Goal: Information Seeking & Learning: Learn about a topic

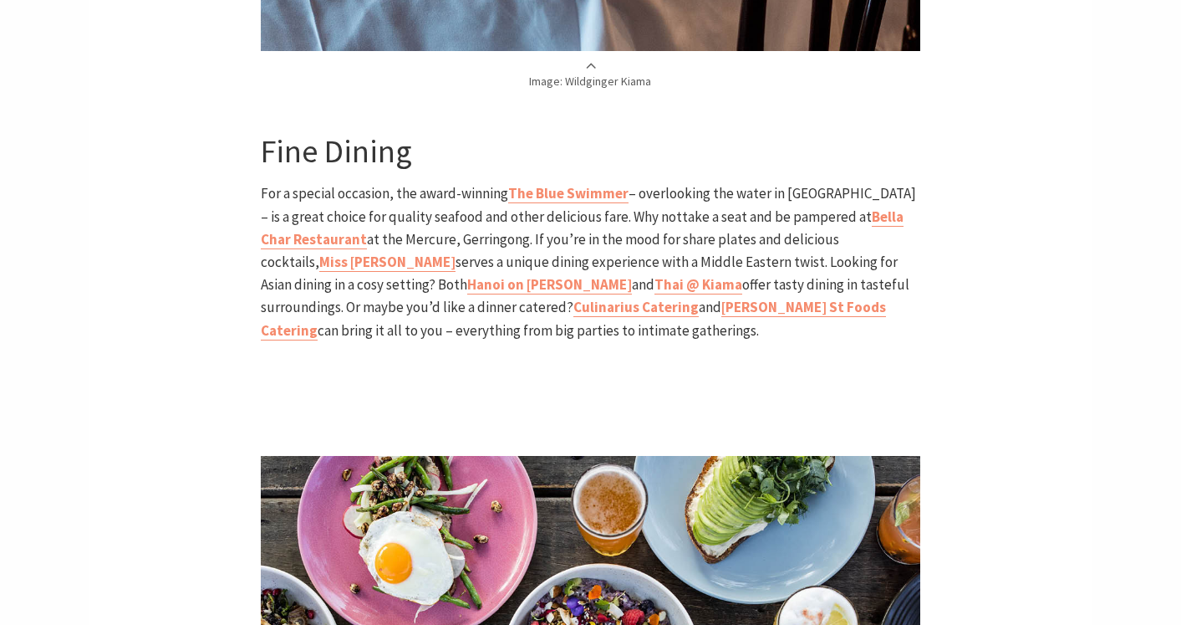
scroll to position [3084, 0]
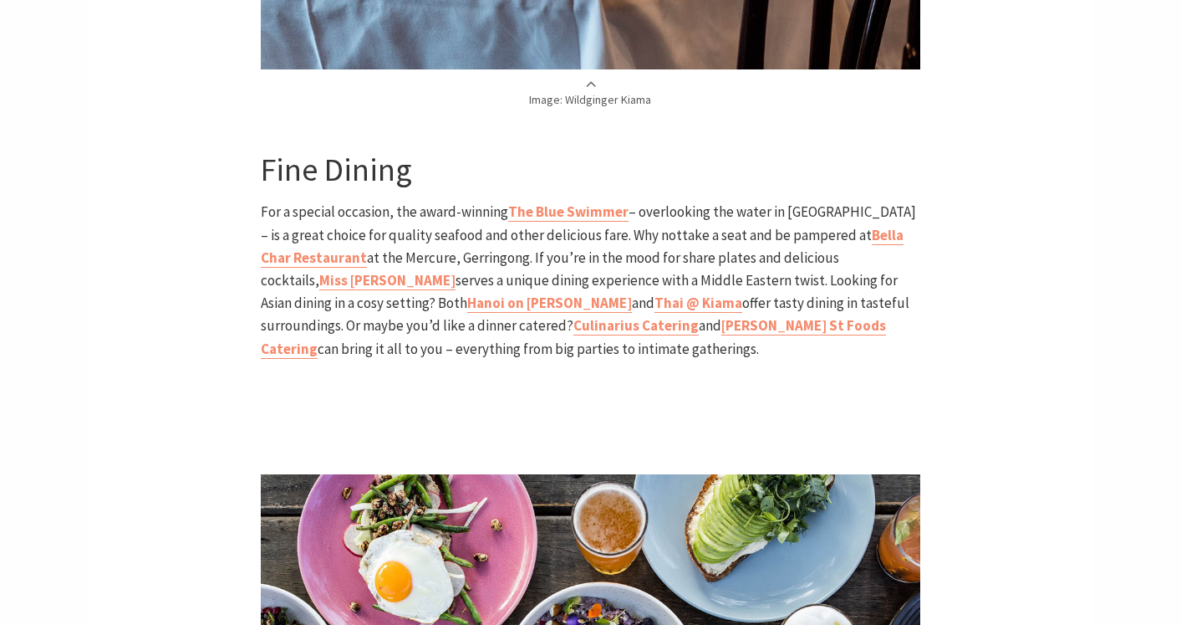
click at [207, 266] on div "Home Articles A food lover’s tour of Kiama A food lover’s tour of Kiama If the …" at bounding box center [590, 37] width 1003 height 5439
click at [1034, 265] on div "Home Articles A food lover’s tour of Kiama A food lover’s tour of Kiama If the …" at bounding box center [590, 37] width 1003 height 5439
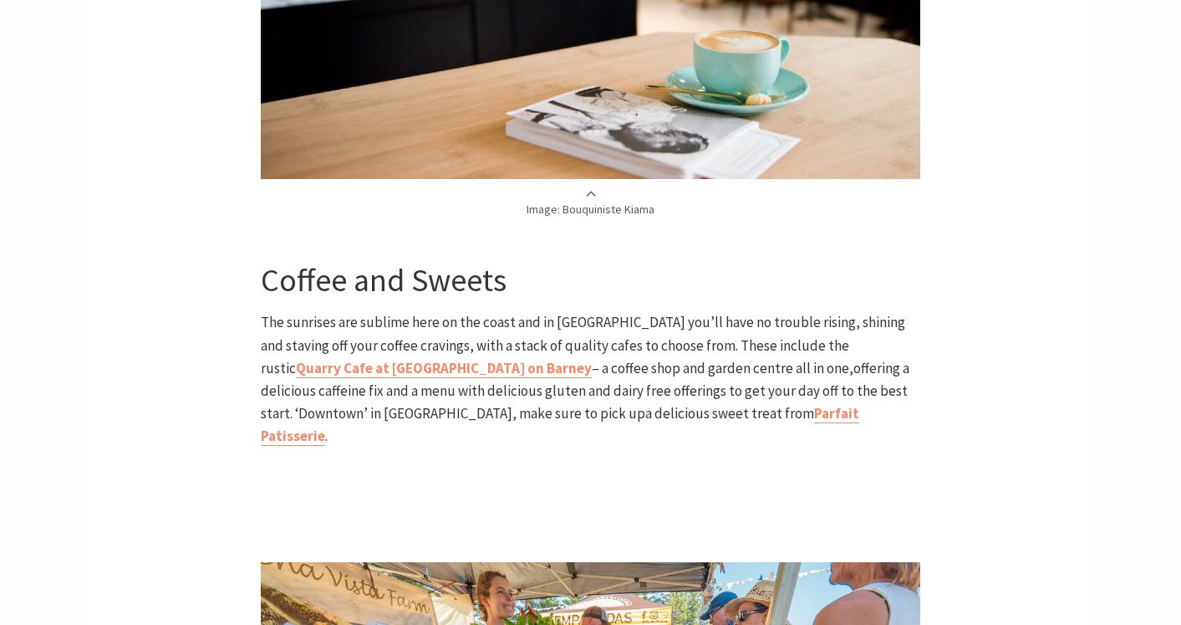
scroll to position [1229, 0]
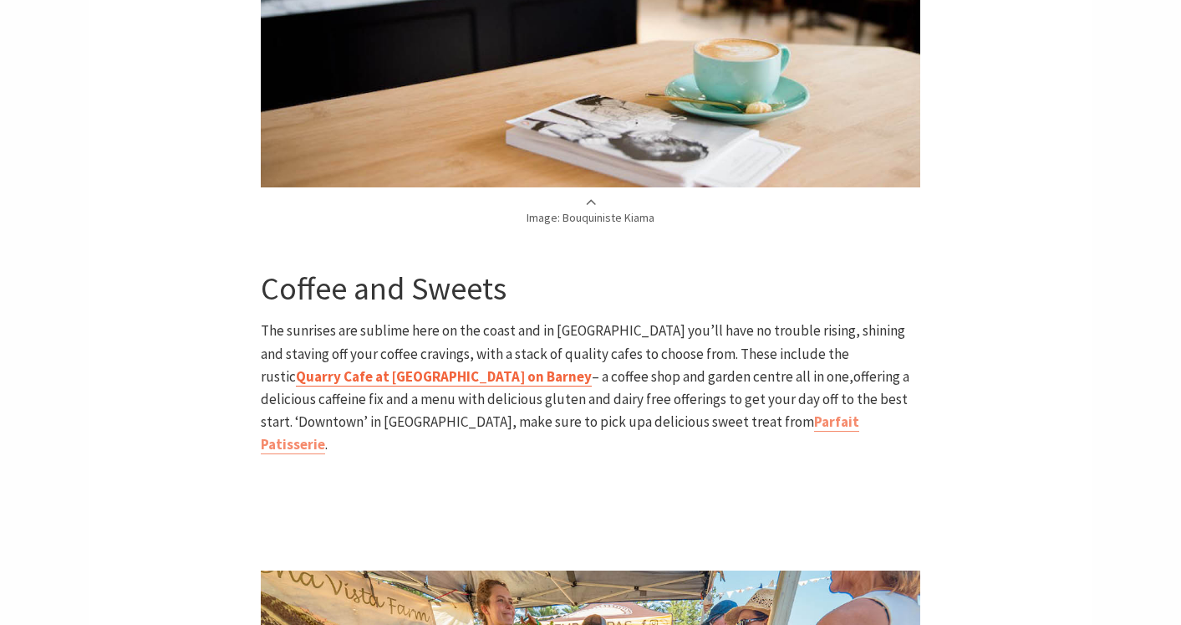
click at [592, 367] on strong "Quarry Cafe at Burnetts on Barney" at bounding box center [444, 376] width 296 height 18
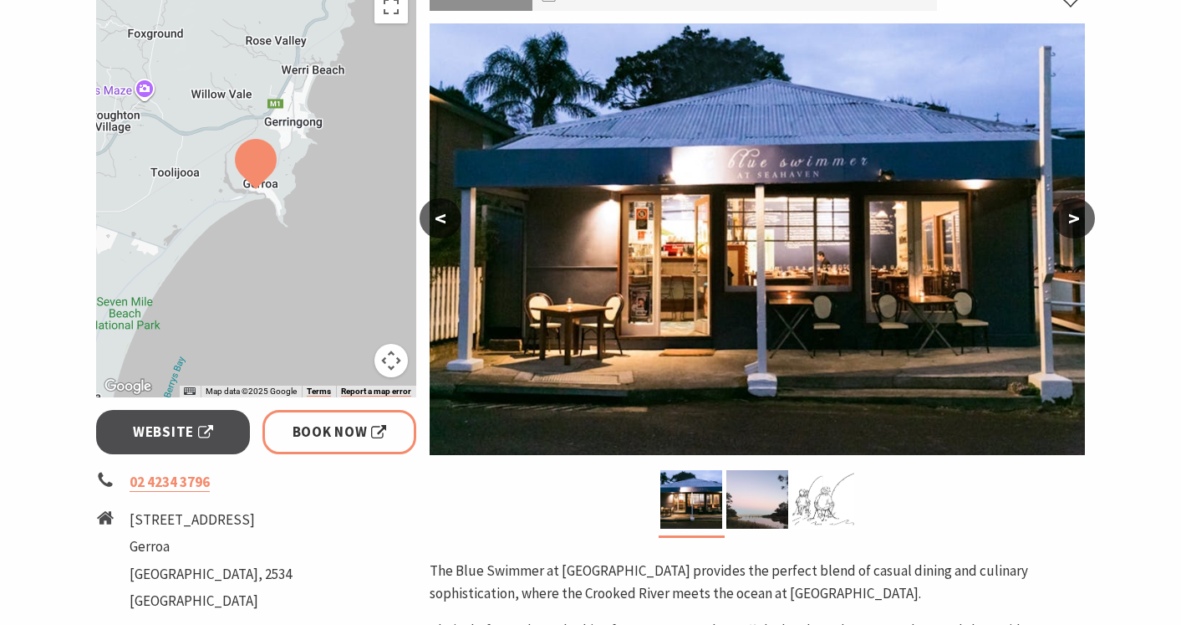
scroll to position [289, 0]
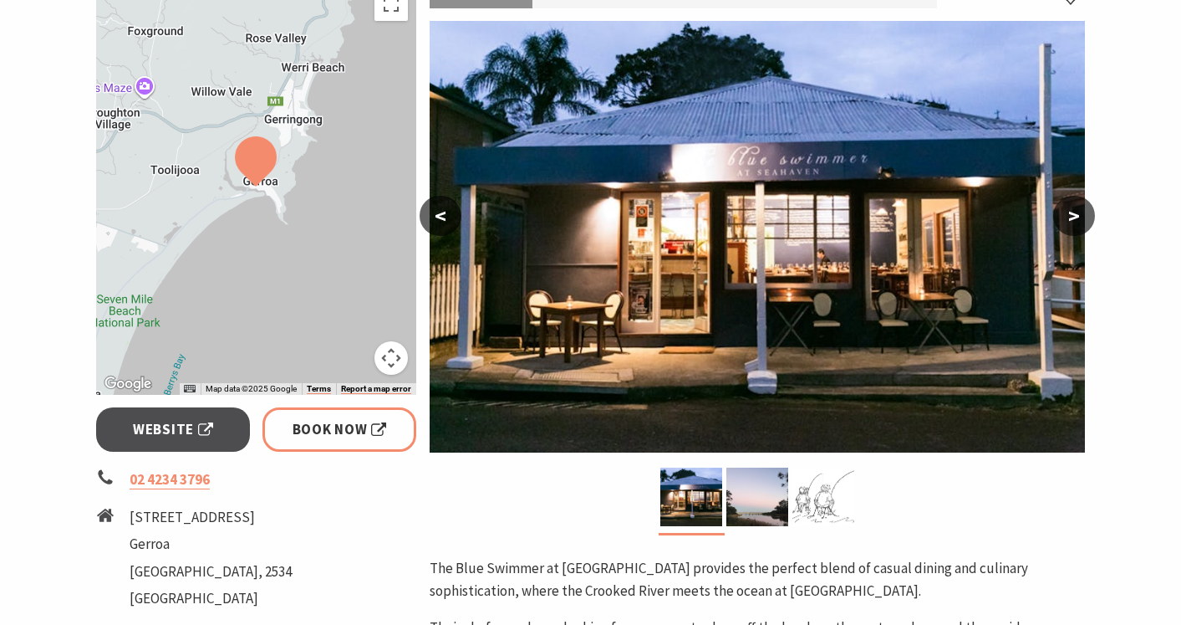
click at [1077, 224] on button ">" at bounding box center [1075, 216] width 42 height 40
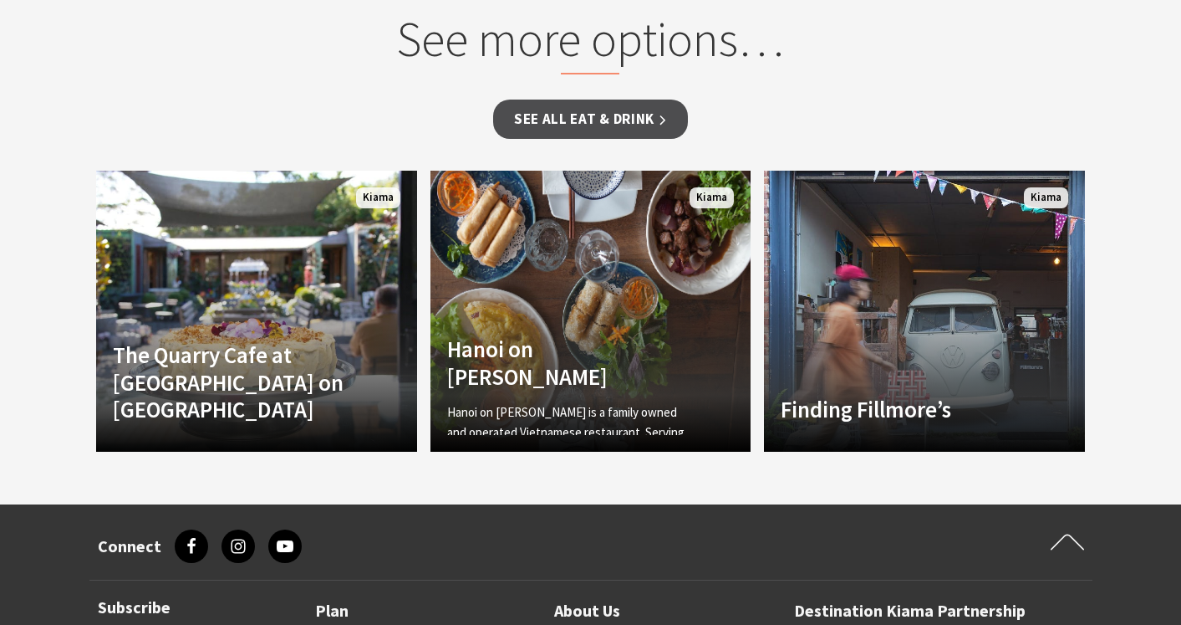
scroll to position [1400, 0]
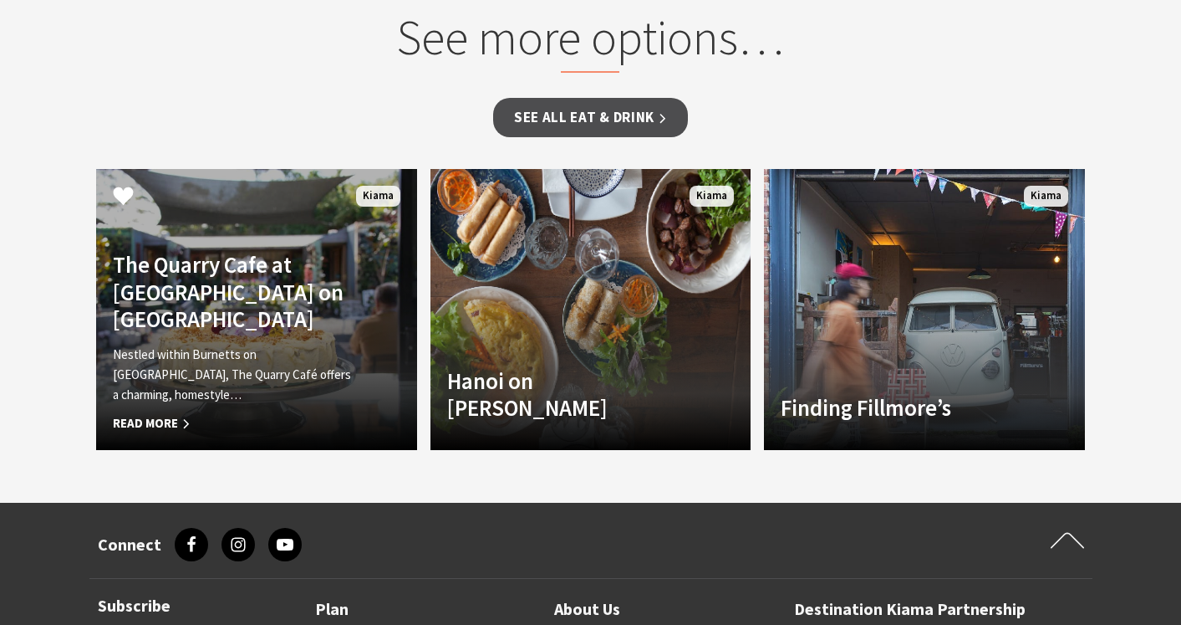
click at [309, 375] on p "Nestled within Burnetts on Barney Garden Centre, The Quarry Café offers a charm…" at bounding box center [232, 374] width 239 height 60
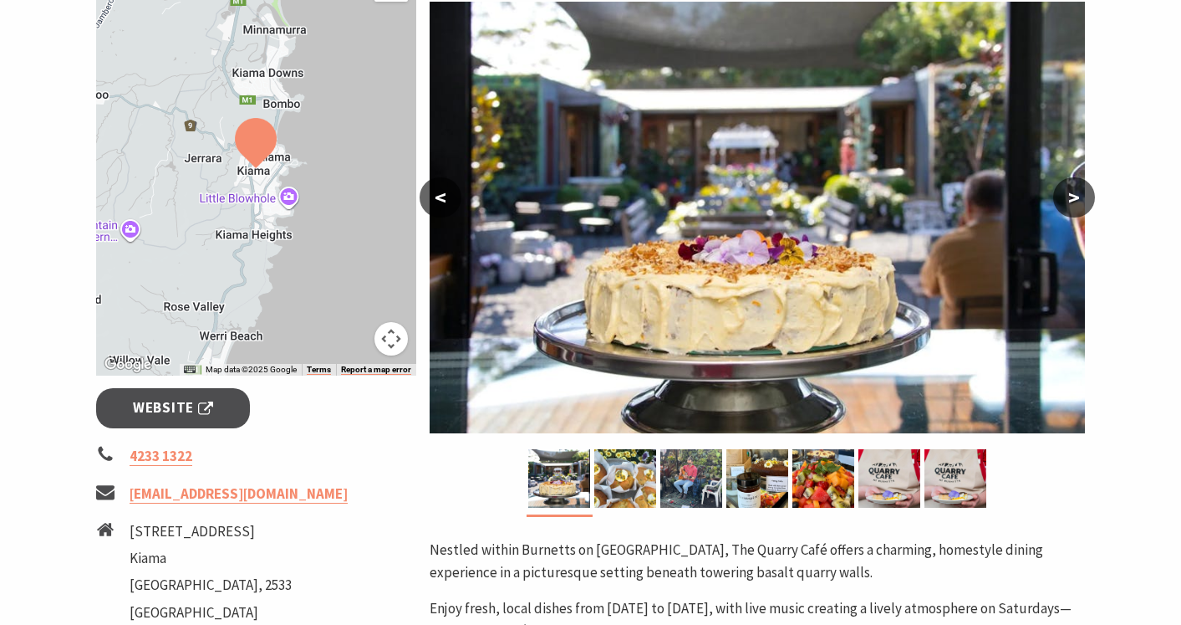
scroll to position [383, 0]
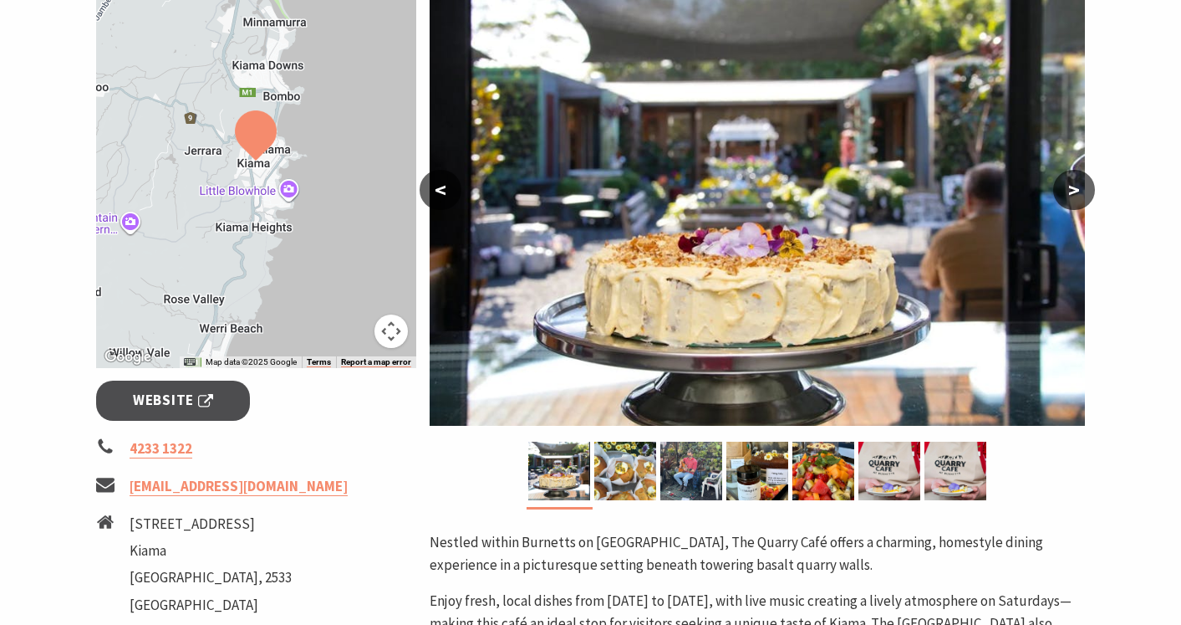
click at [1081, 190] on button ">" at bounding box center [1075, 190] width 42 height 40
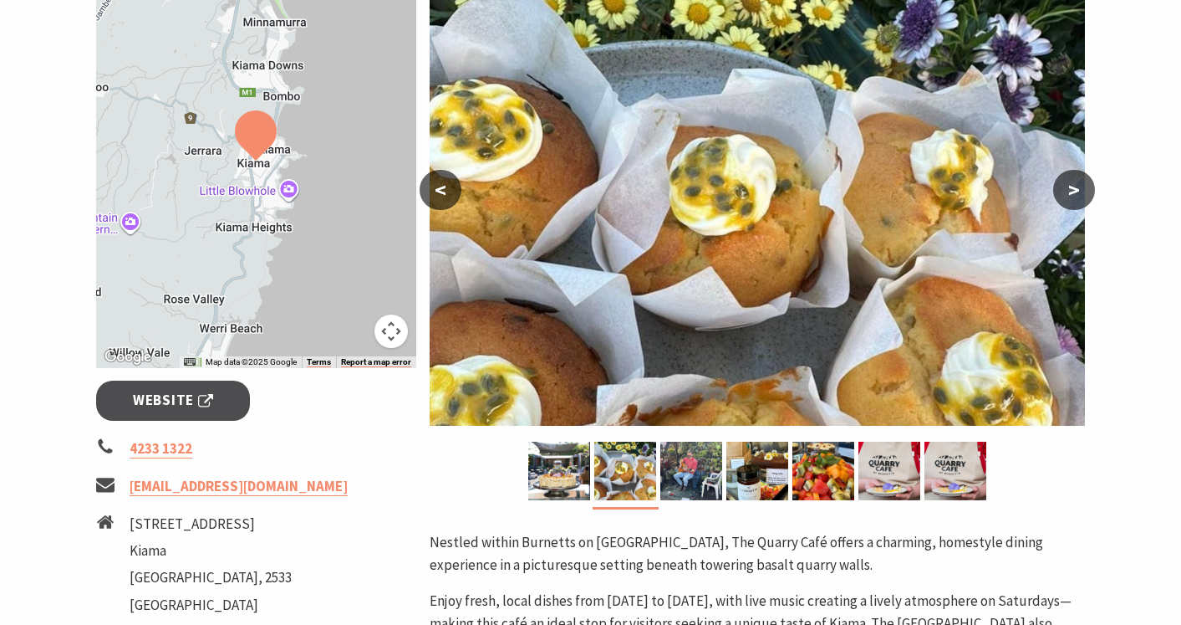
click at [1081, 190] on button ">" at bounding box center [1075, 190] width 42 height 40
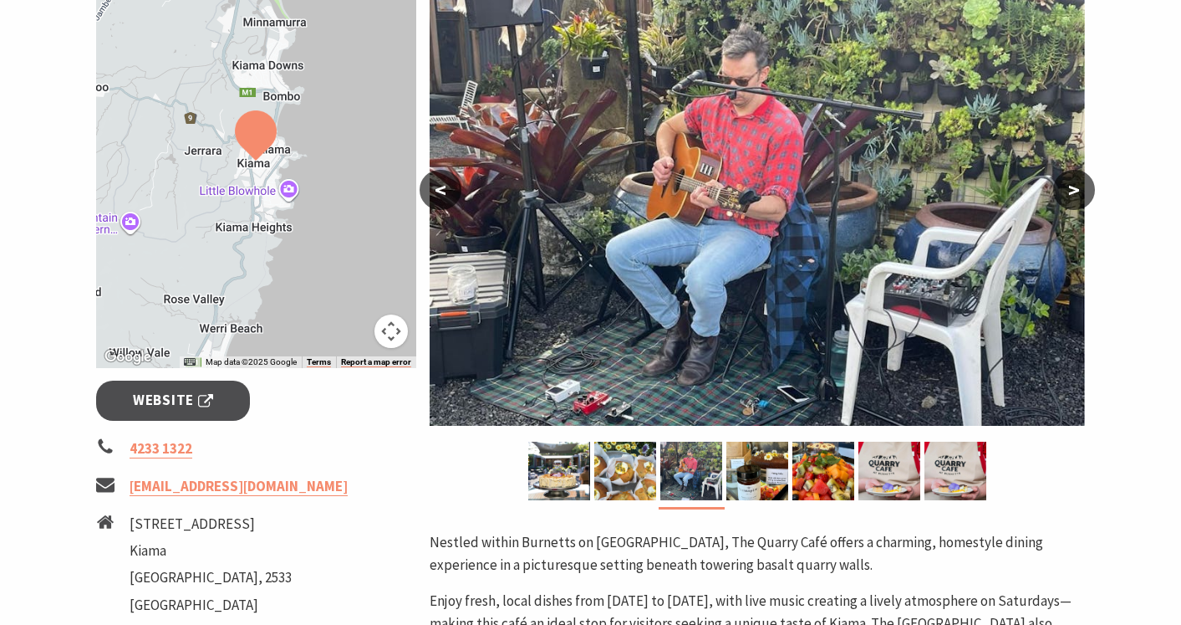
click at [1081, 190] on button ">" at bounding box center [1075, 190] width 42 height 40
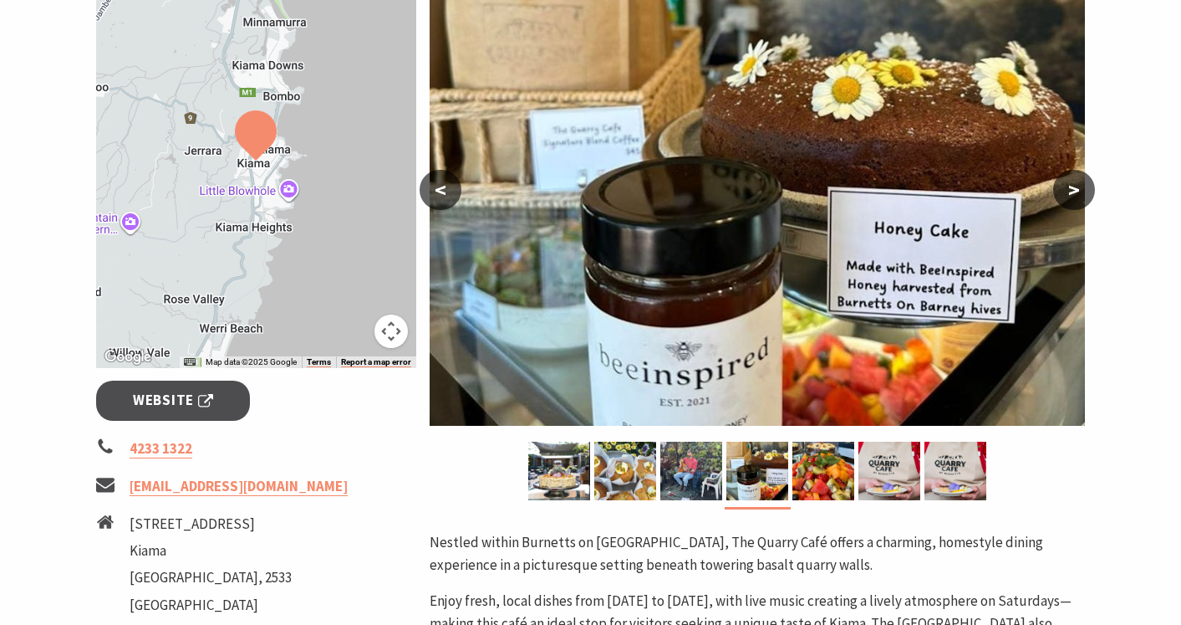
click at [1081, 190] on button ">" at bounding box center [1075, 190] width 42 height 40
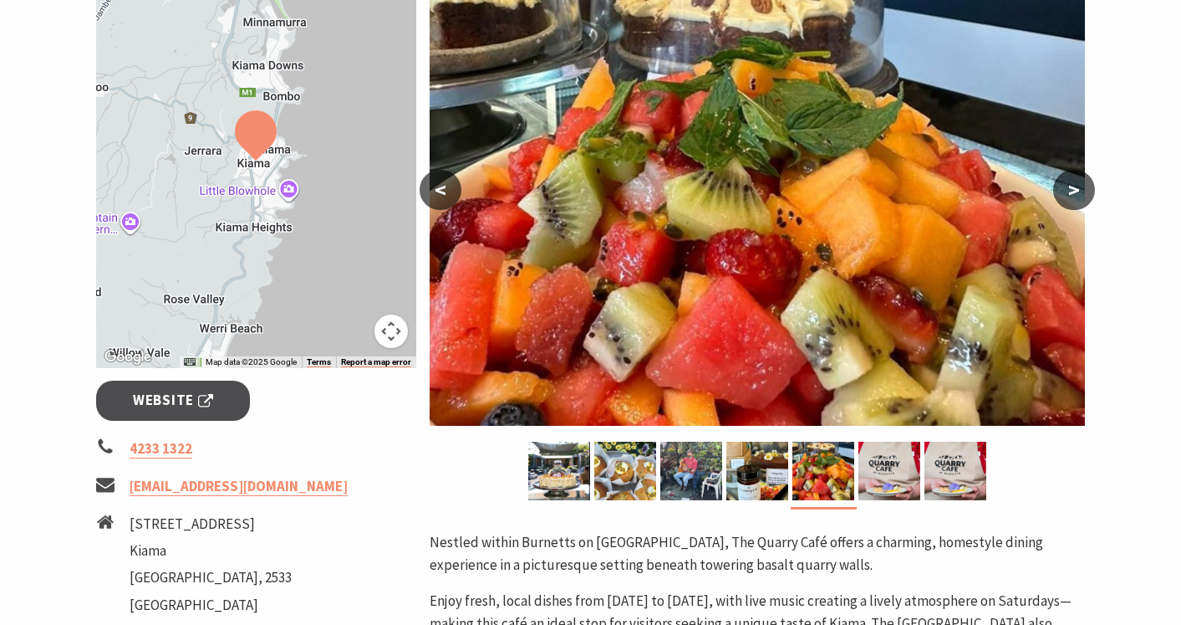
click at [1081, 190] on button ">" at bounding box center [1075, 190] width 42 height 40
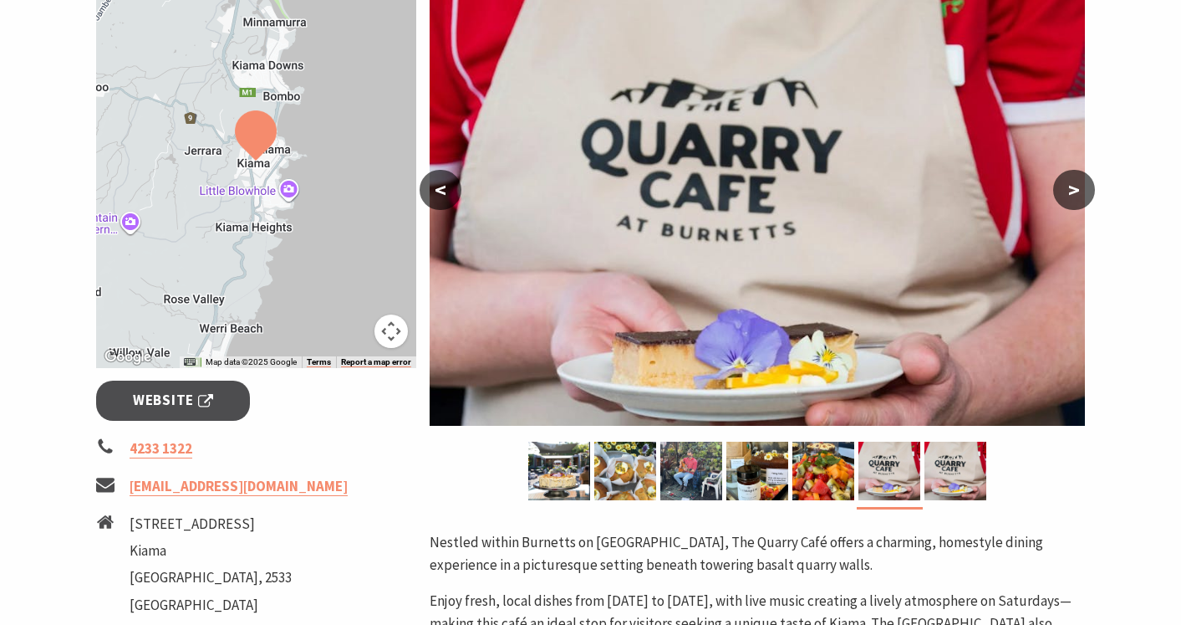
click at [1081, 190] on button ">" at bounding box center [1075, 190] width 42 height 40
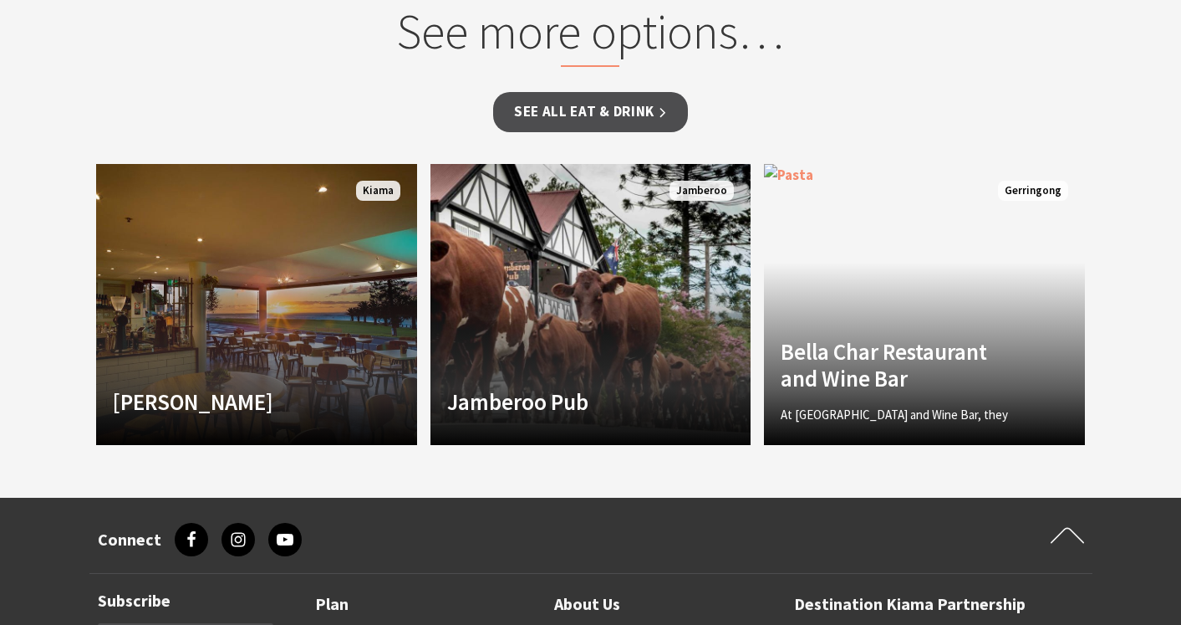
scroll to position [1555, 0]
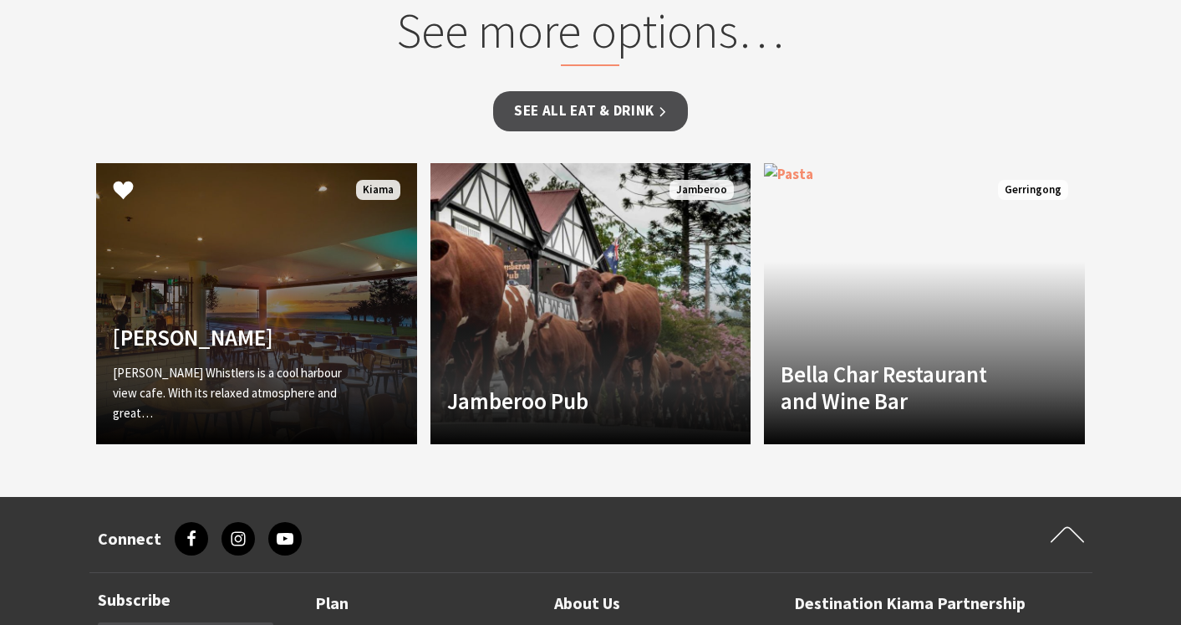
click at [342, 363] on p "Penny Whistlers is a cool harbour view cafe. With its relaxed atmosphere and gr…" at bounding box center [232, 393] width 239 height 60
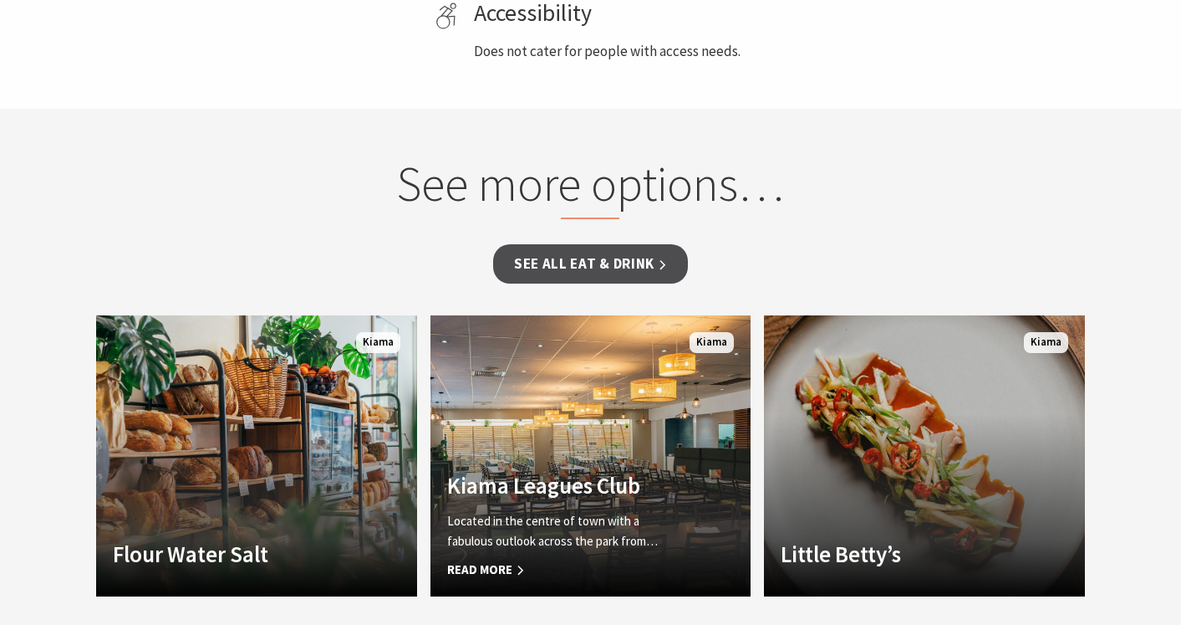
scroll to position [987, 0]
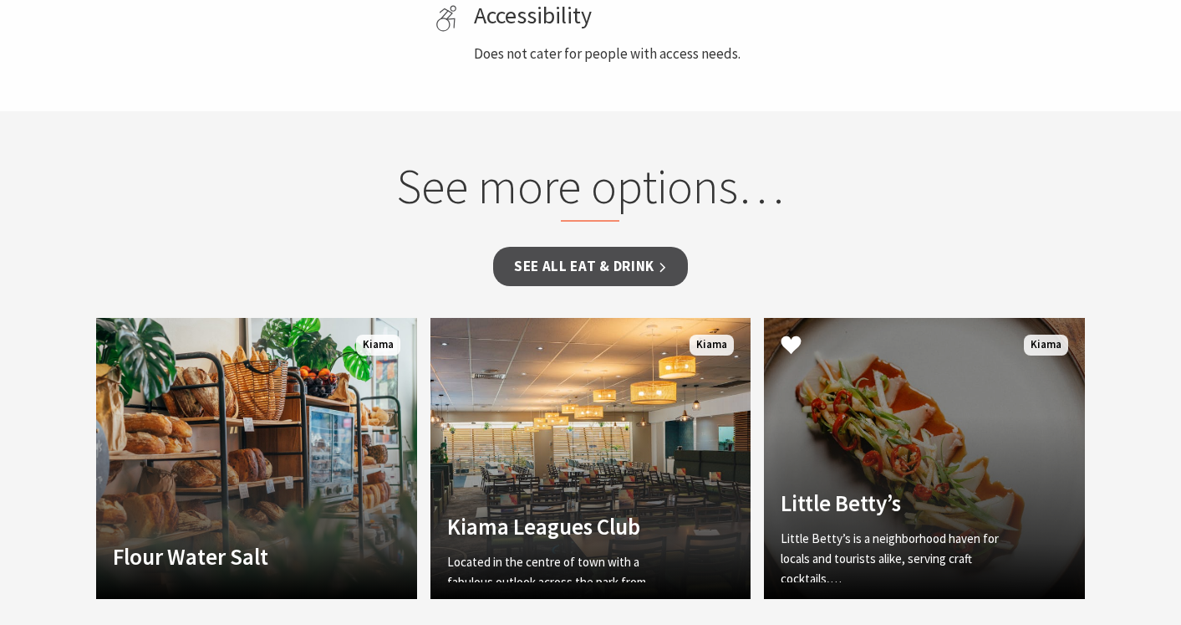
click at [902, 489] on h4 "Little Betty’s" at bounding box center [900, 502] width 239 height 27
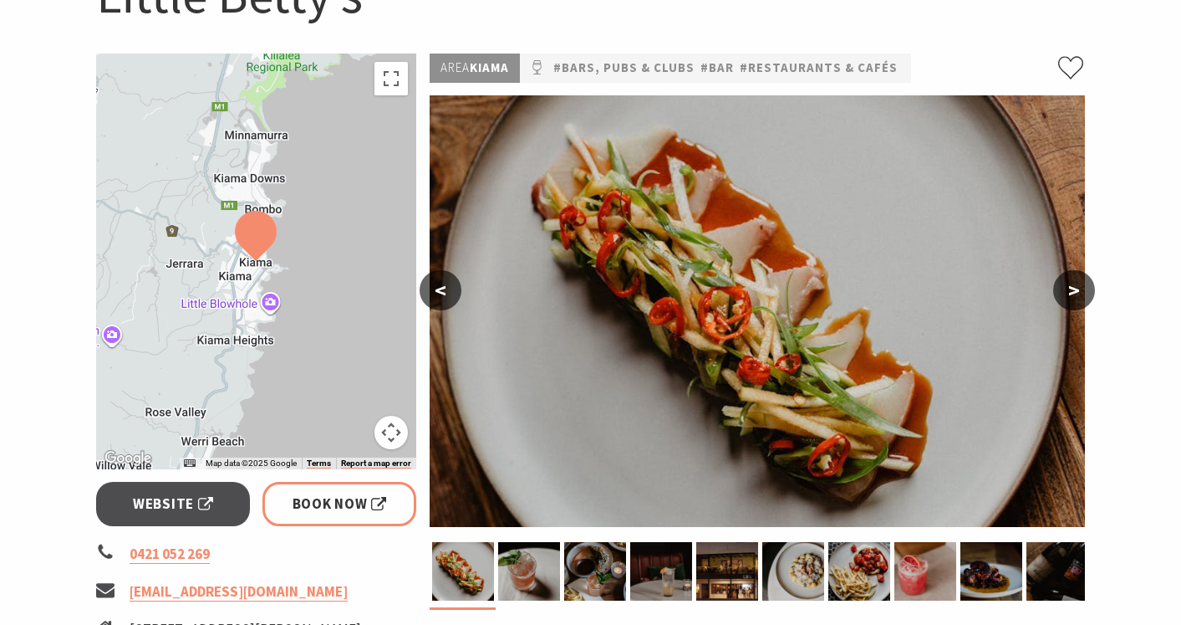
scroll to position [190, 0]
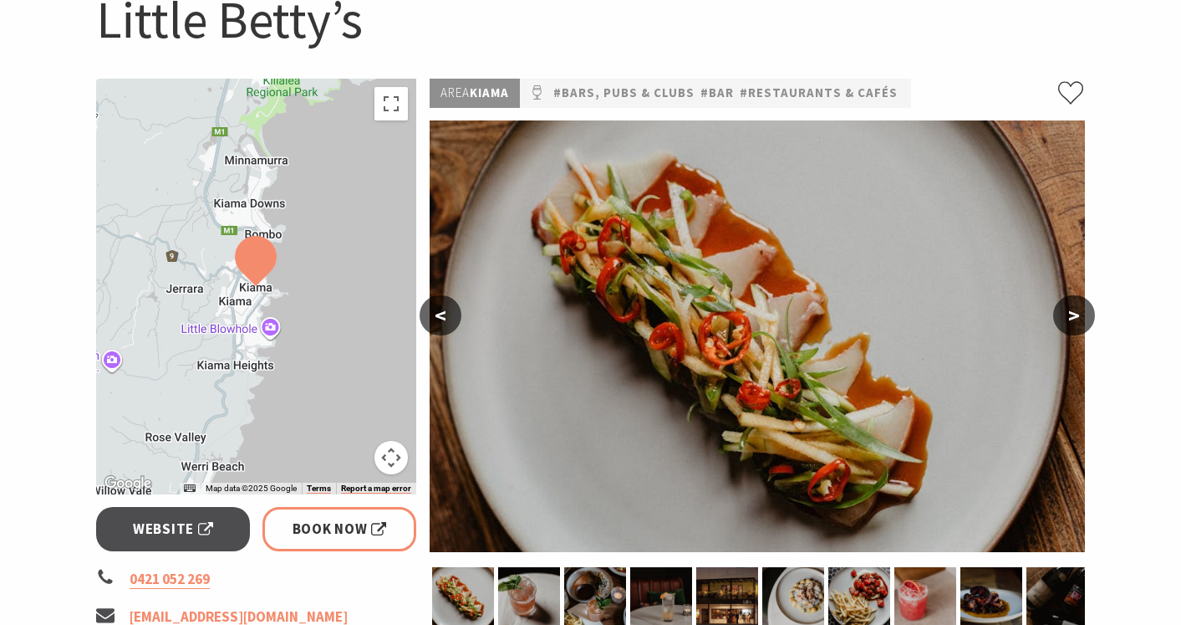
click at [1079, 321] on button ">" at bounding box center [1075, 315] width 42 height 40
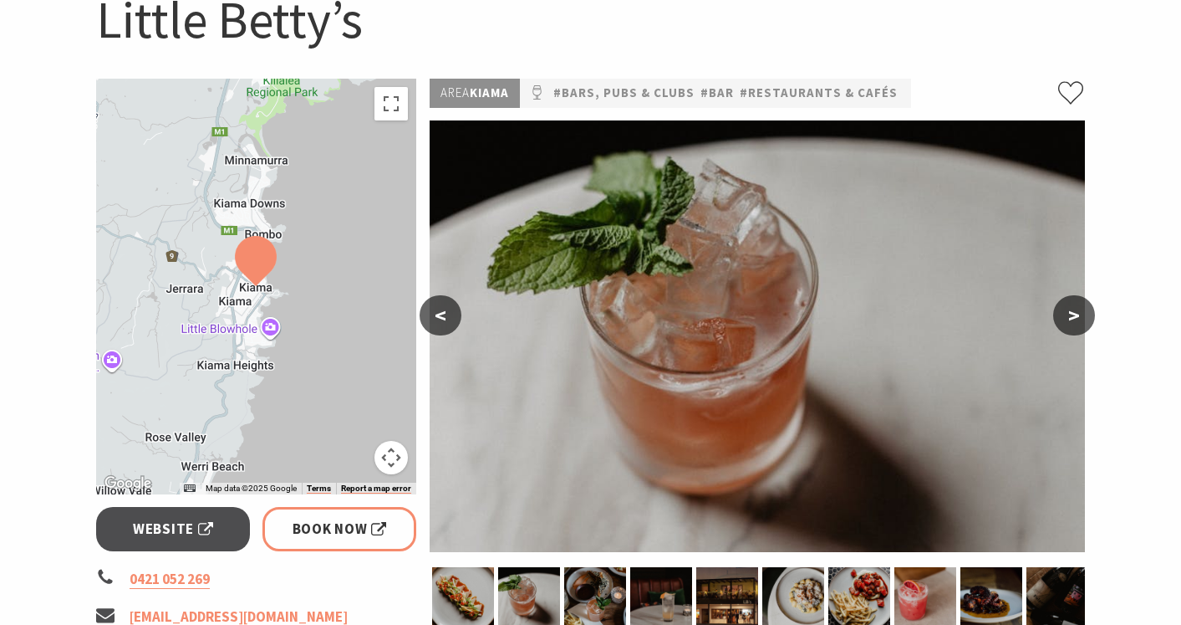
click at [1079, 321] on button ">" at bounding box center [1075, 315] width 42 height 40
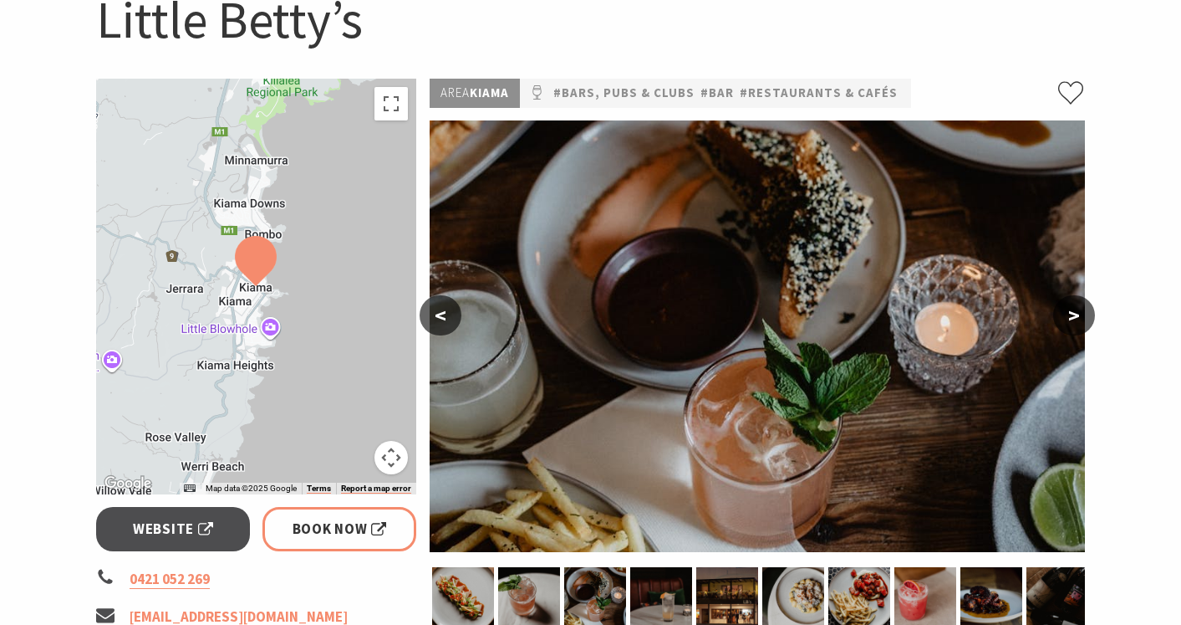
click at [1079, 321] on button ">" at bounding box center [1075, 315] width 42 height 40
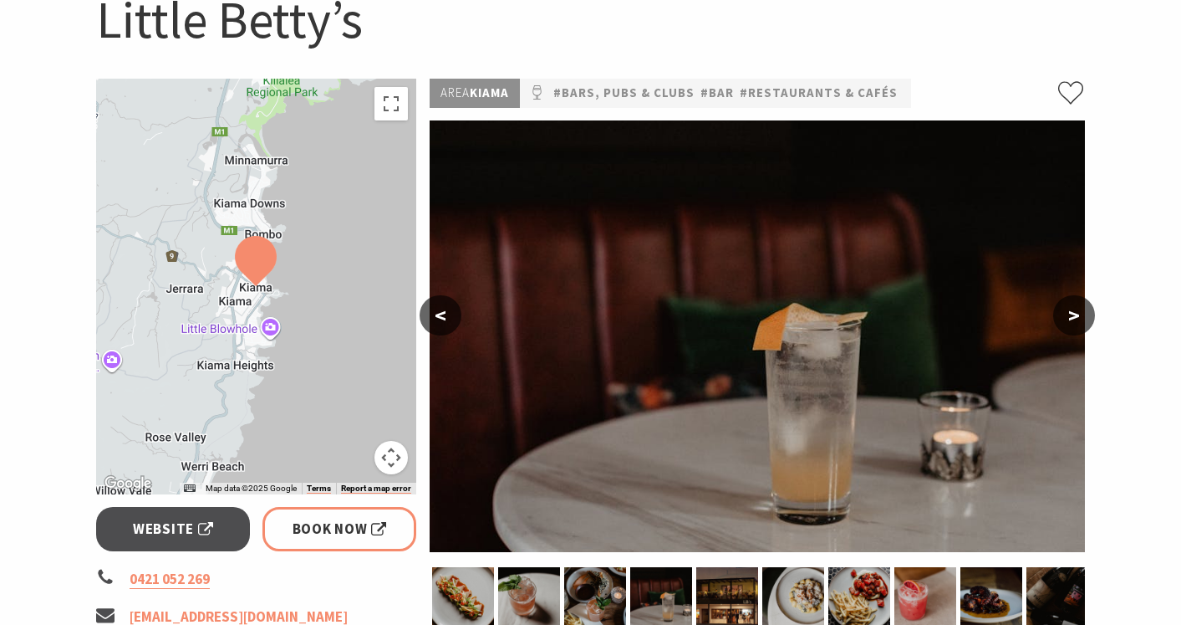
click at [1079, 321] on button ">" at bounding box center [1075, 315] width 42 height 40
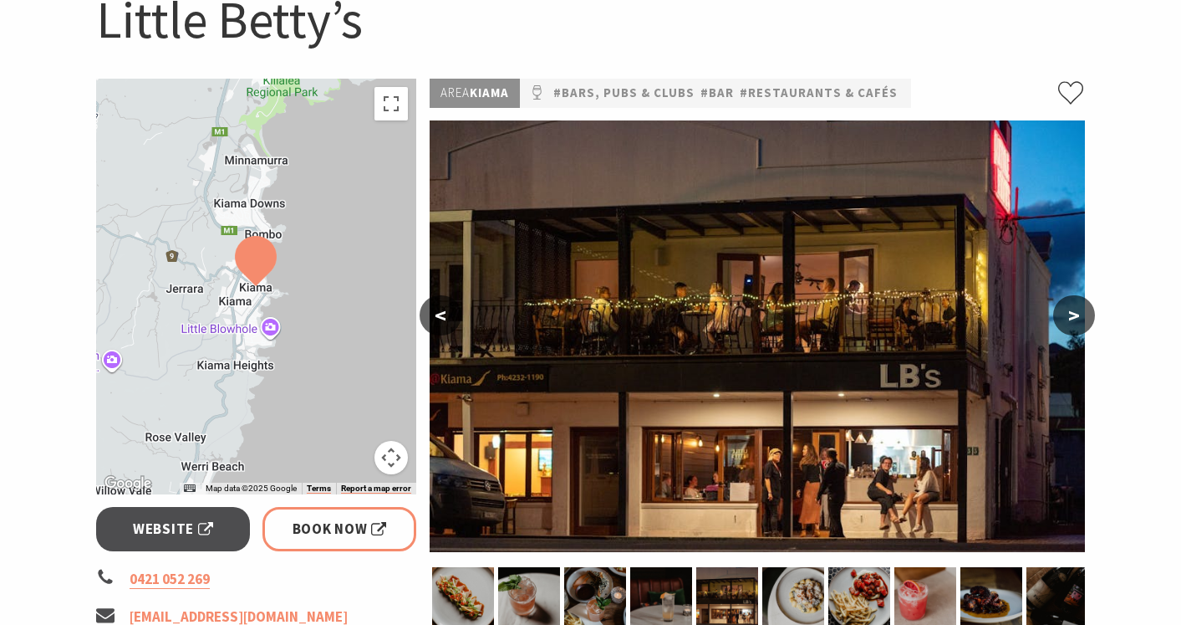
click at [1079, 321] on button ">" at bounding box center [1075, 315] width 42 height 40
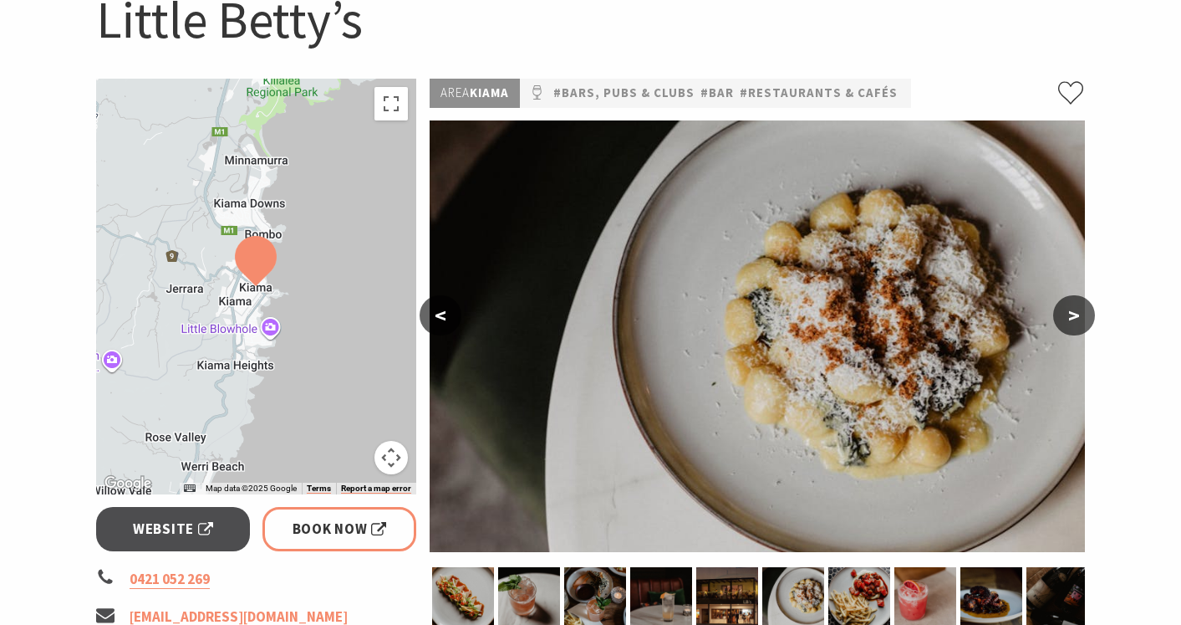
click at [1079, 321] on button ">" at bounding box center [1075, 315] width 42 height 40
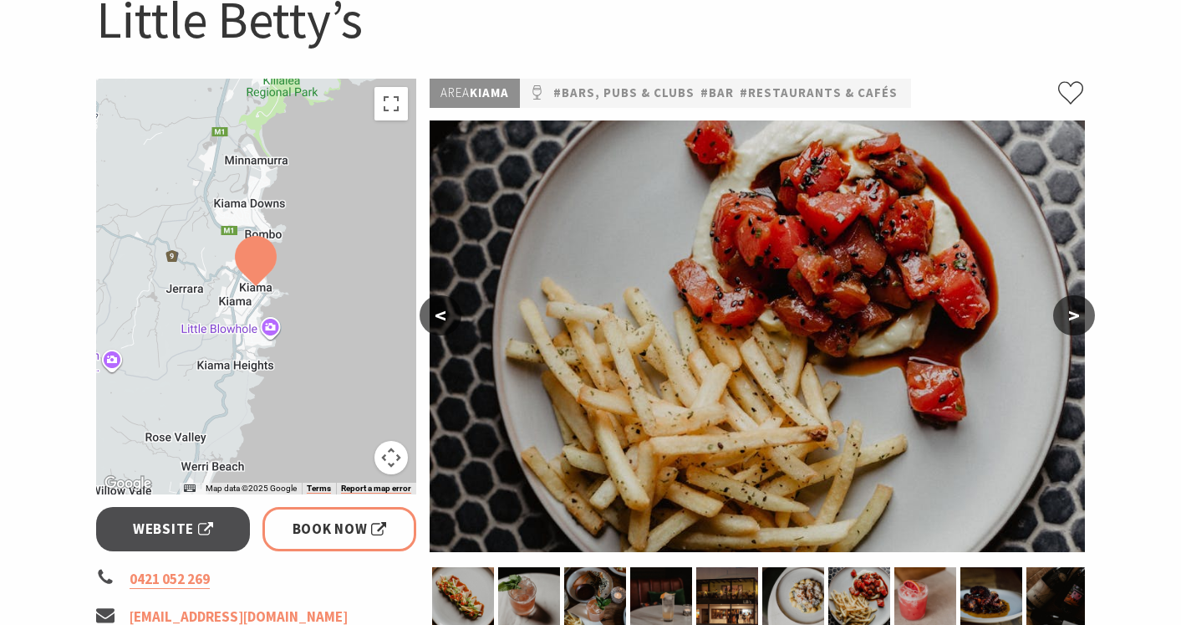
click at [1079, 321] on button ">" at bounding box center [1075, 315] width 42 height 40
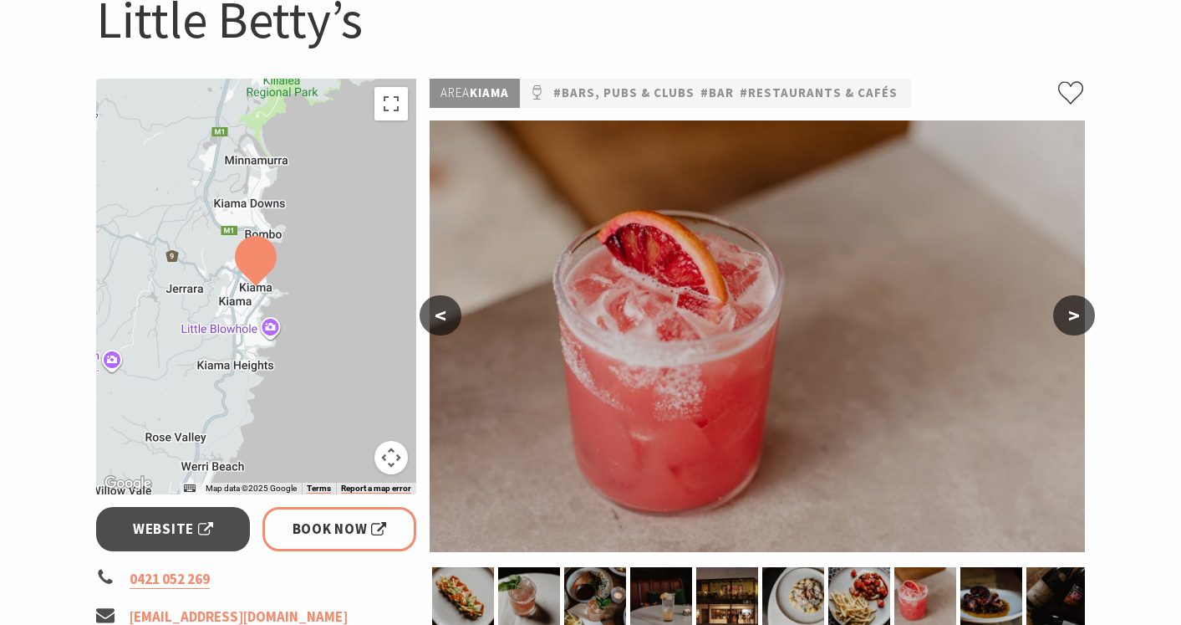
click at [1079, 321] on button ">" at bounding box center [1075, 315] width 42 height 40
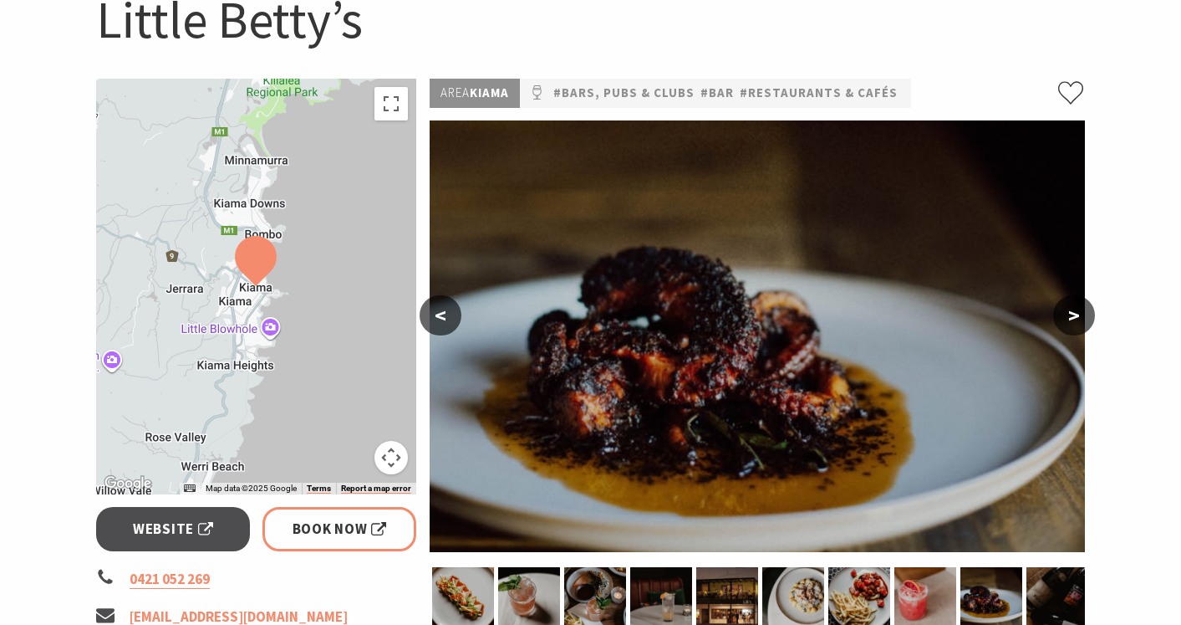
click at [1079, 321] on button ">" at bounding box center [1075, 315] width 42 height 40
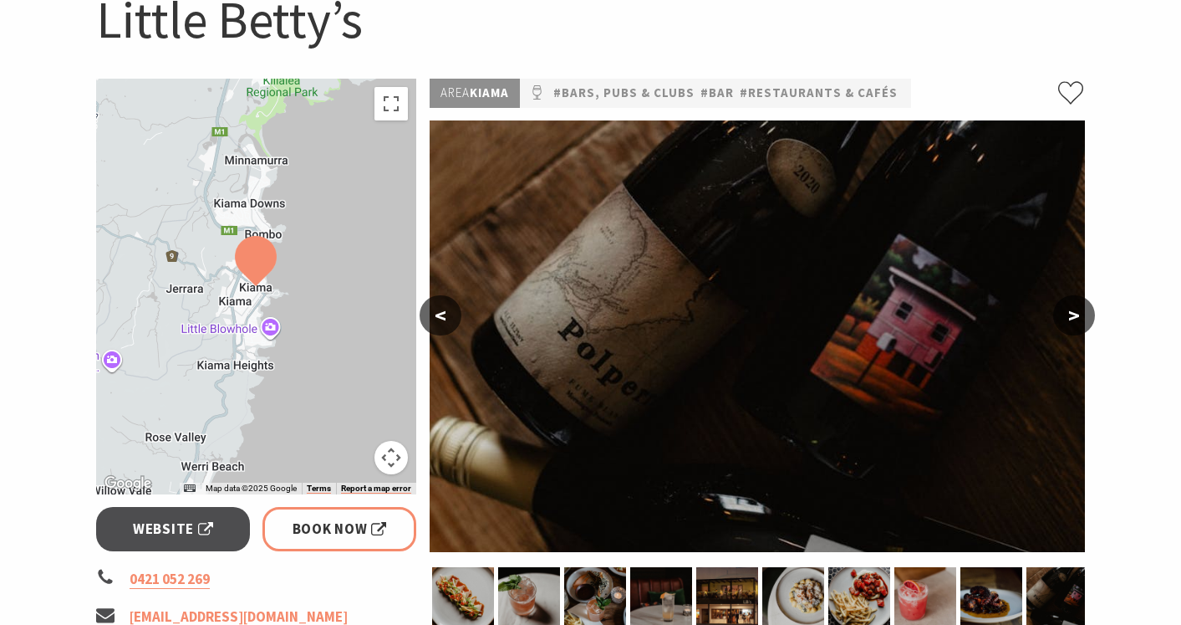
click at [1079, 321] on button ">" at bounding box center [1075, 315] width 42 height 40
click at [726, 597] on img at bounding box center [728, 596] width 62 height 59
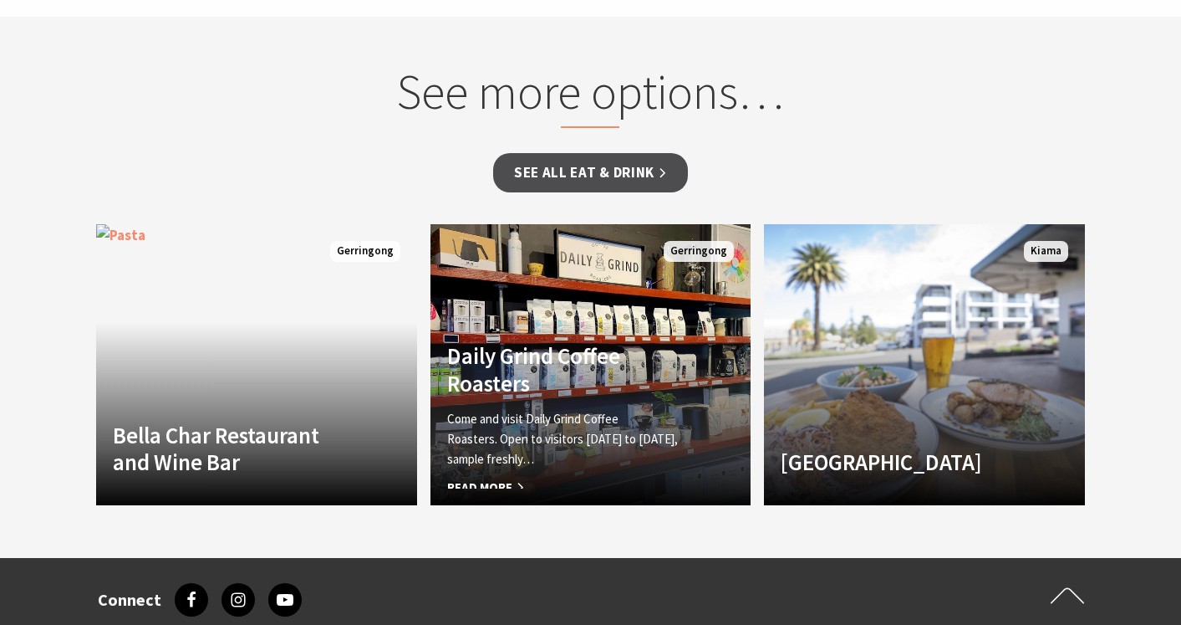
scroll to position [1294, 0]
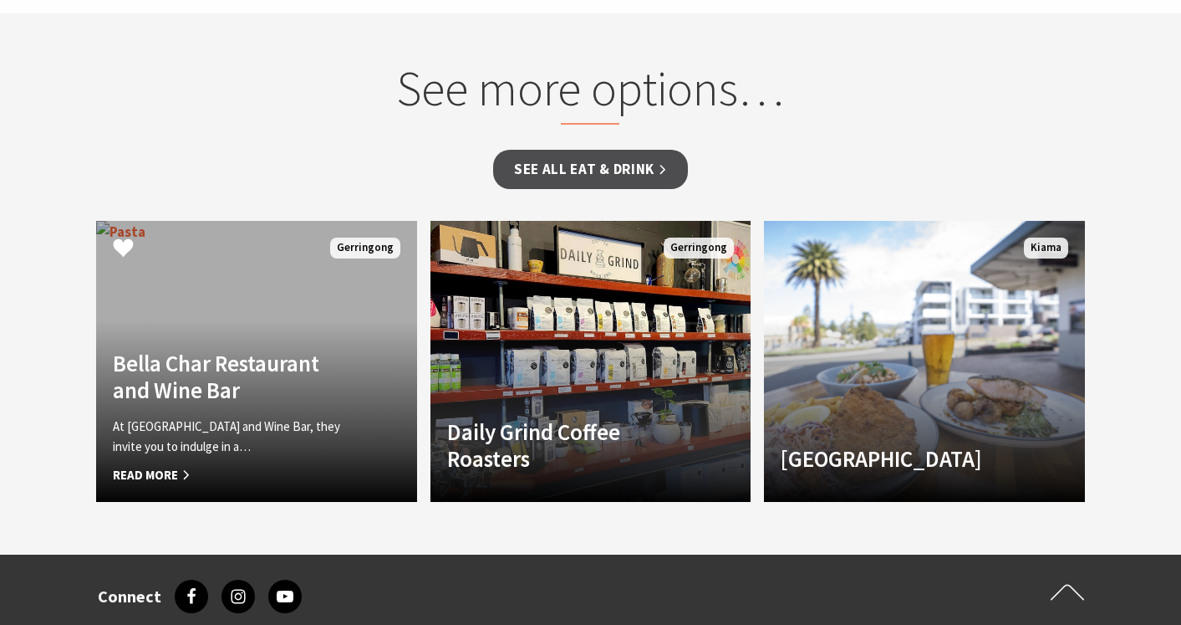
click at [349, 364] on h4 "Bella Char Restaurant and Wine Bar" at bounding box center [232, 377] width 239 height 54
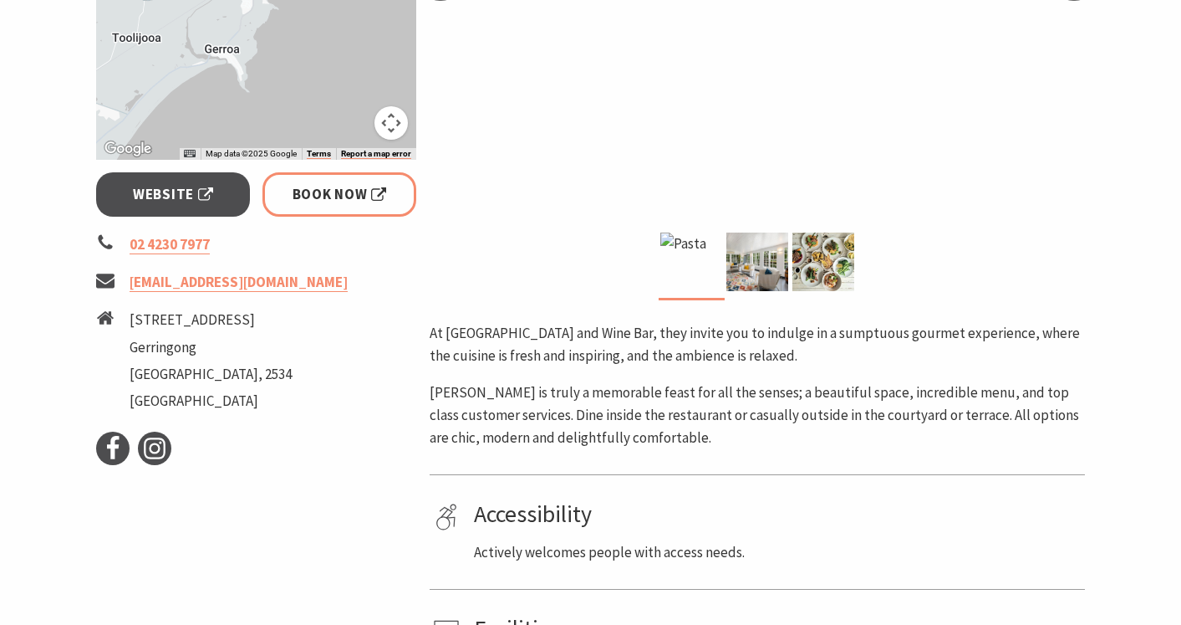
scroll to position [518, 0]
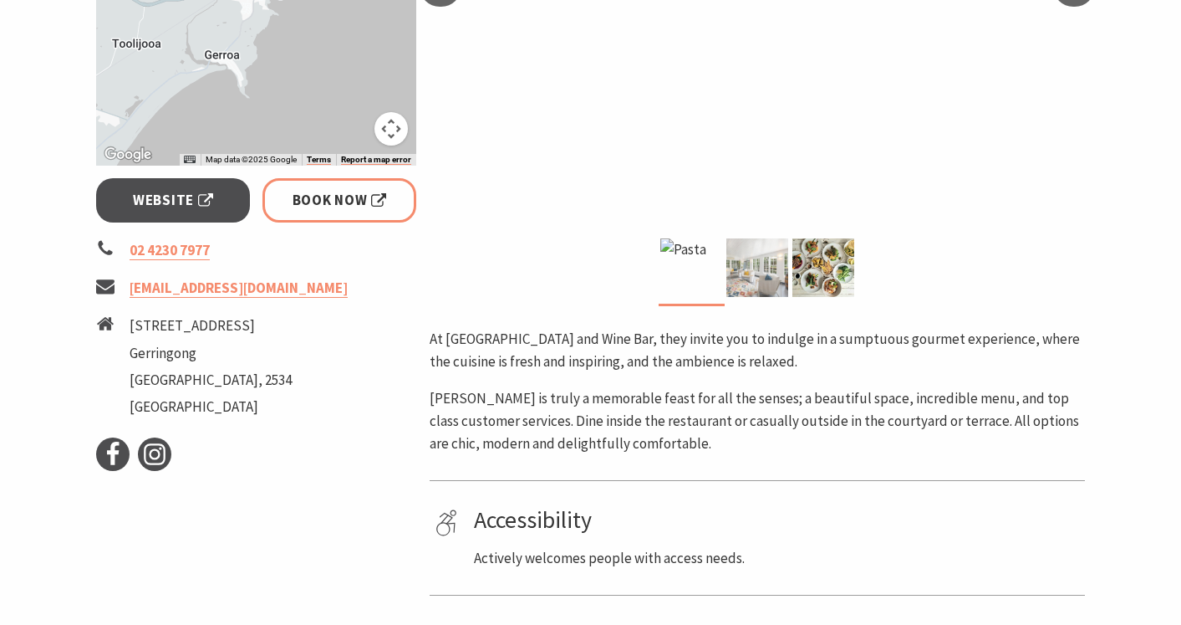
click at [765, 260] on img at bounding box center [758, 267] width 62 height 59
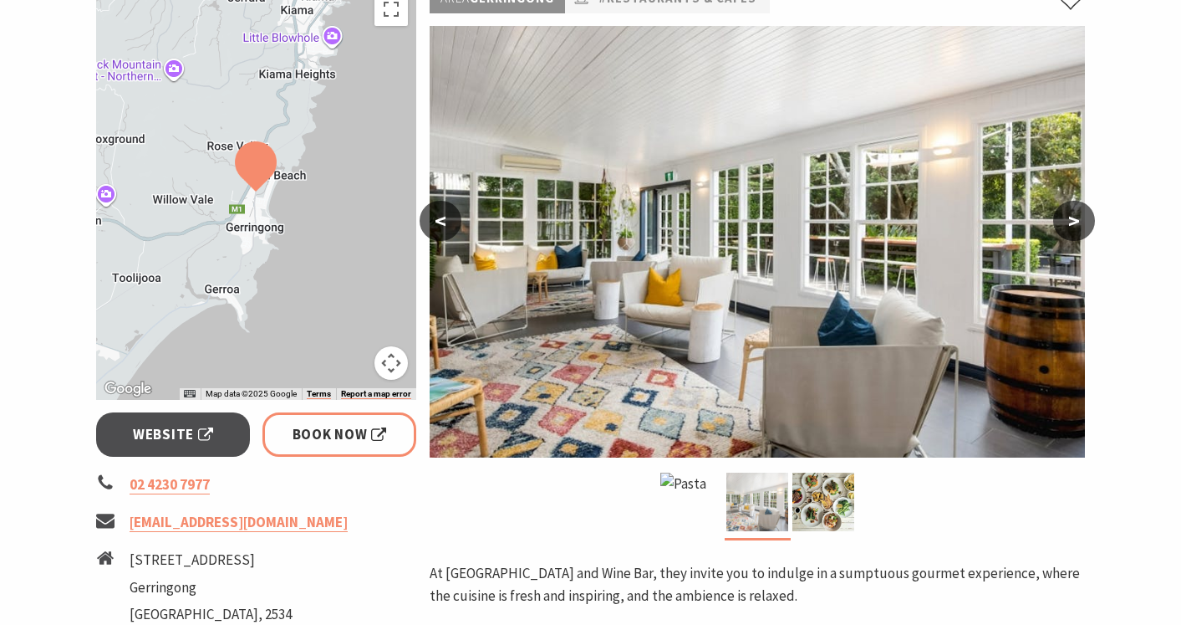
scroll to position [290, 0]
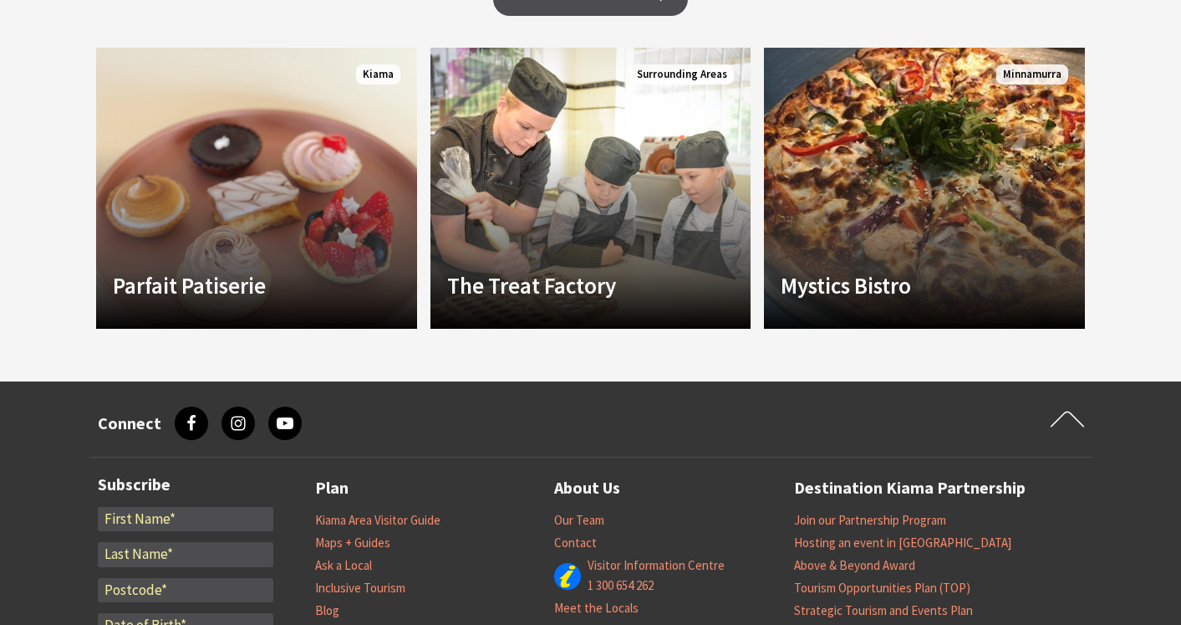
scroll to position [1635, 0]
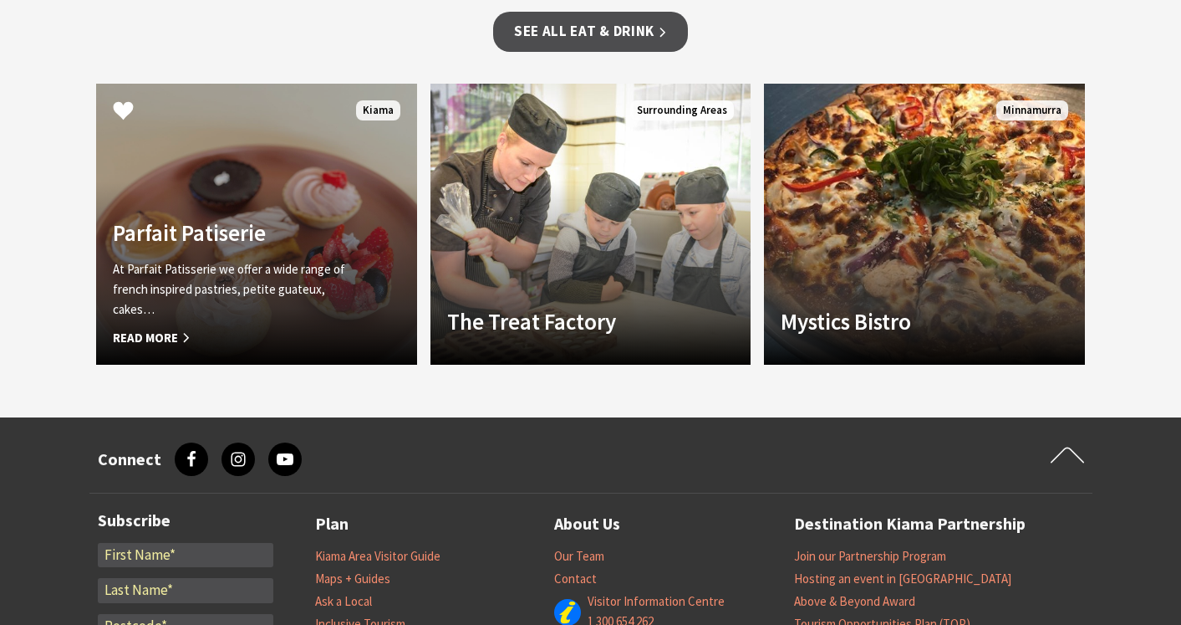
click at [267, 259] on p "At Parfait Patisserie we offer a wide range of french inspired pastries, petite…" at bounding box center [232, 289] width 239 height 60
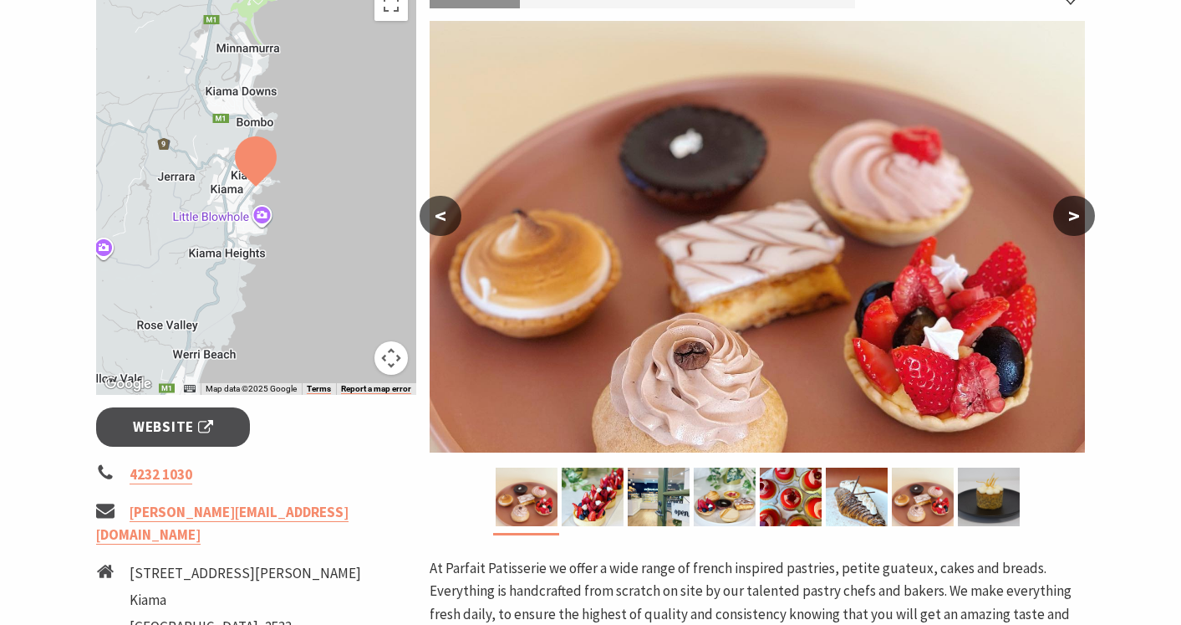
scroll to position [273, 0]
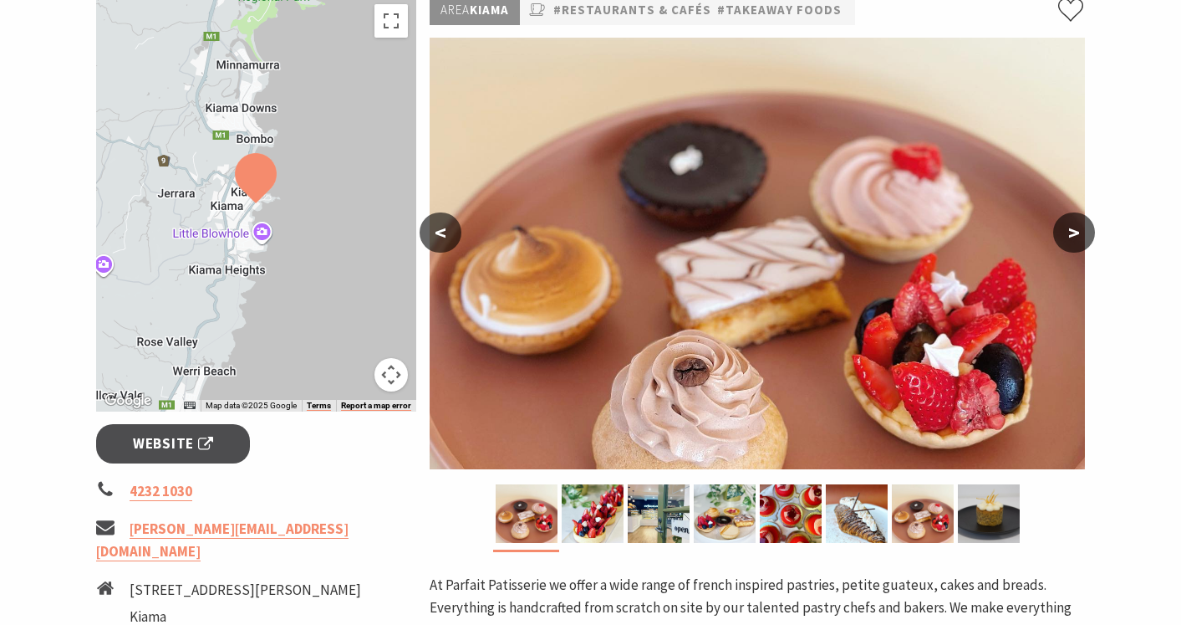
click at [1067, 235] on button ">" at bounding box center [1075, 232] width 42 height 40
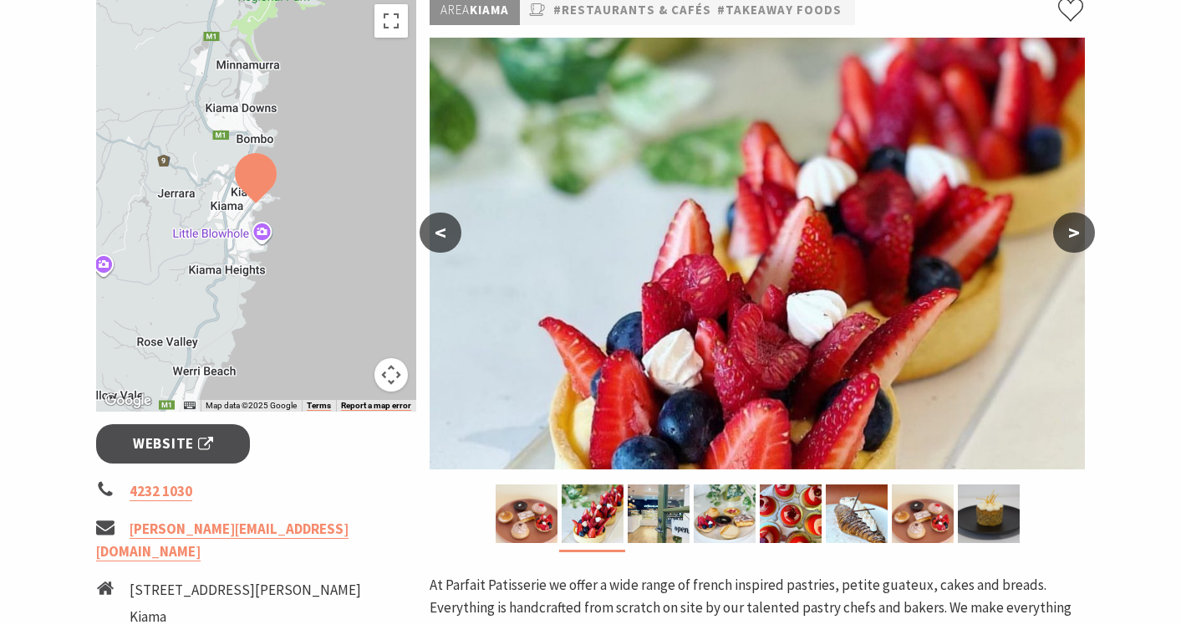
click at [1067, 235] on button ">" at bounding box center [1075, 232] width 42 height 40
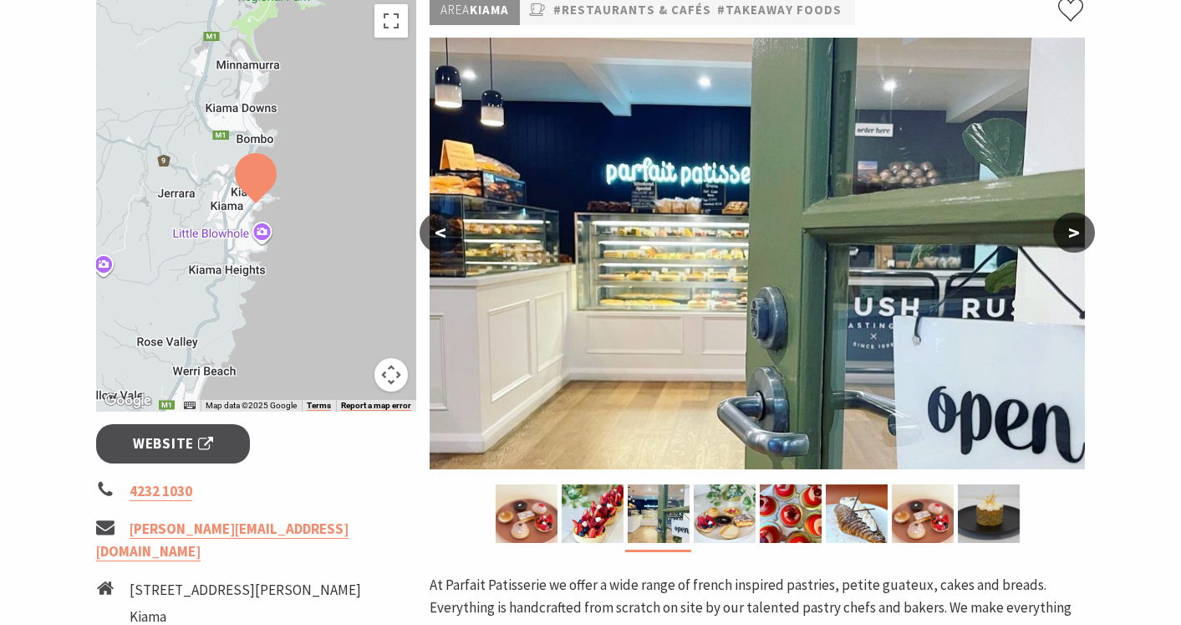
click at [1067, 235] on button ">" at bounding box center [1075, 232] width 42 height 40
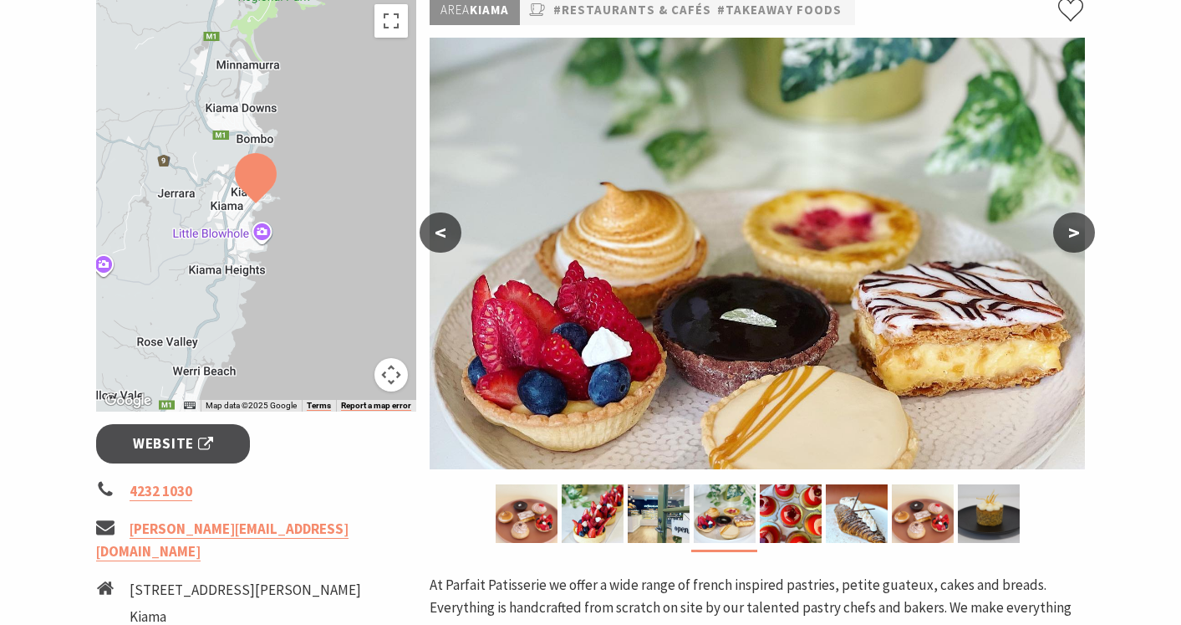
click at [1067, 235] on button ">" at bounding box center [1075, 232] width 42 height 40
